Goal: Task Accomplishment & Management: Manage account settings

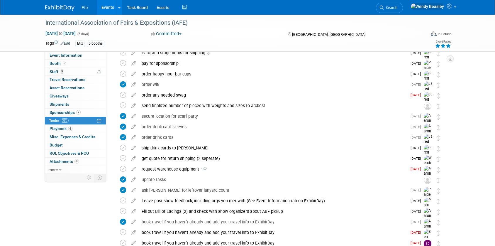
scroll to position [38, 0]
click at [174, 74] on div "order happy hour bar cups" at bounding box center [273, 74] width 268 height 10
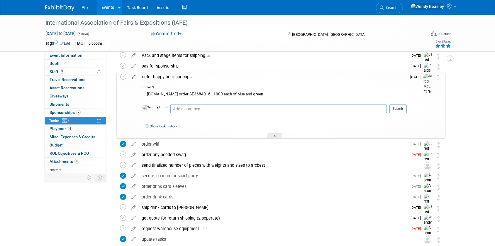
scroll to position [36, 0]
click at [134, 79] on icon at bounding box center [134, 75] width 10 height 7
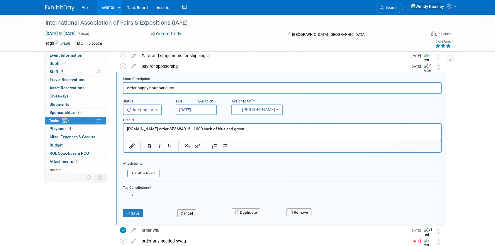
scroll to position [22, 0]
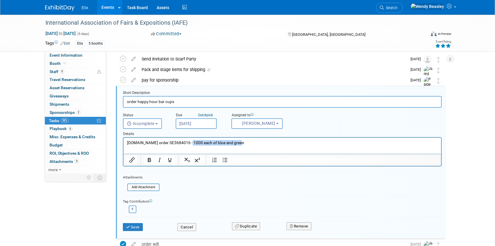
drag, startPoint x: 190, startPoint y: 142, endPoint x: 279, endPoint y: 149, distance: 88.8
click at [279, 145] on html "[DOMAIN_NAME] order SE3684016 - 1000 each of blue and green" at bounding box center [281, 141] width 317 height 8
click at [166, 142] on p "[DOMAIN_NAME] order SE3684016 - 1000 each of blue and green" at bounding box center [282, 143] width 311 height 6
drag, startPoint x: 156, startPoint y: 144, endPoint x: 310, endPoint y: 146, distance: 154.5
click at [310, 145] on html "[DOMAIN_NAME] order SE3684016 - 1000 each of blue and green" at bounding box center [281, 141] width 317 height 8
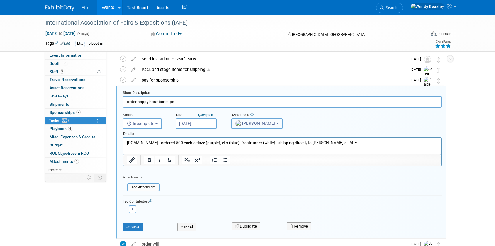
click at [275, 125] on button "[PERSON_NAME]" at bounding box center [256, 123] width 51 height 11
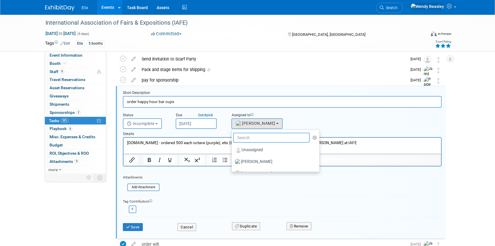
click at [265, 135] on input "text" at bounding box center [271, 137] width 77 height 10
type input "we"
click at [262, 162] on label "[PERSON_NAME] (me)" at bounding box center [264, 161] width 61 height 9
click at [232, 162] on input "[PERSON_NAME] (me)" at bounding box center [231, 161] width 4 height 4
select select "67d77b69-99bf-450c-bf82-adffa46a8a34"
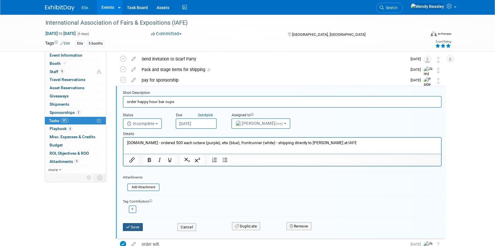
click at [134, 229] on button "Save" at bounding box center [133, 227] width 20 height 8
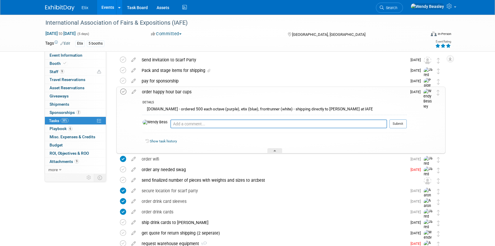
click at [121, 90] on icon at bounding box center [123, 92] width 6 height 6
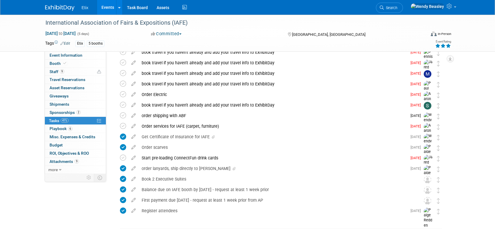
scroll to position [314, 0]
